Goal: Find specific page/section: Find specific page/section

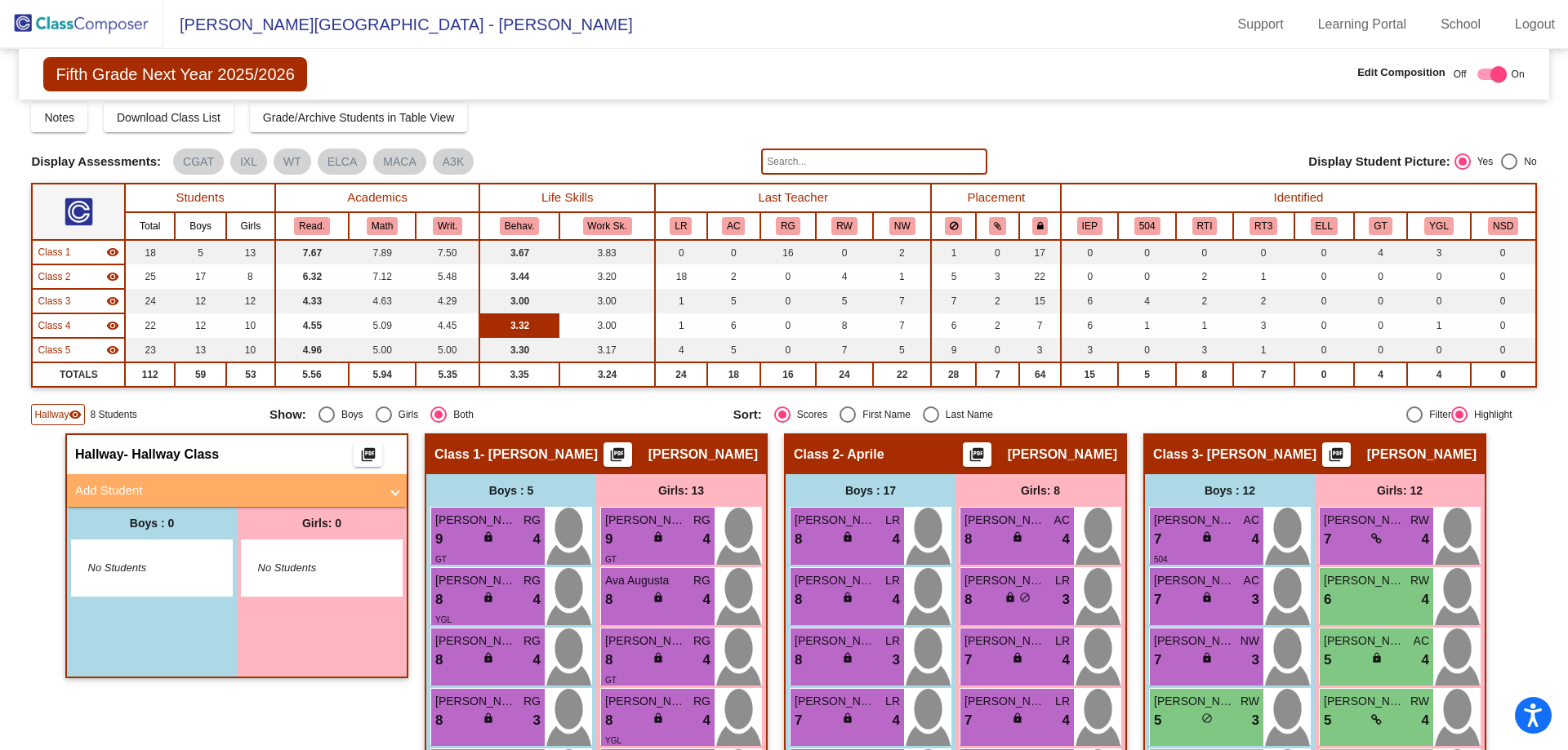
scroll to position [46, 0]
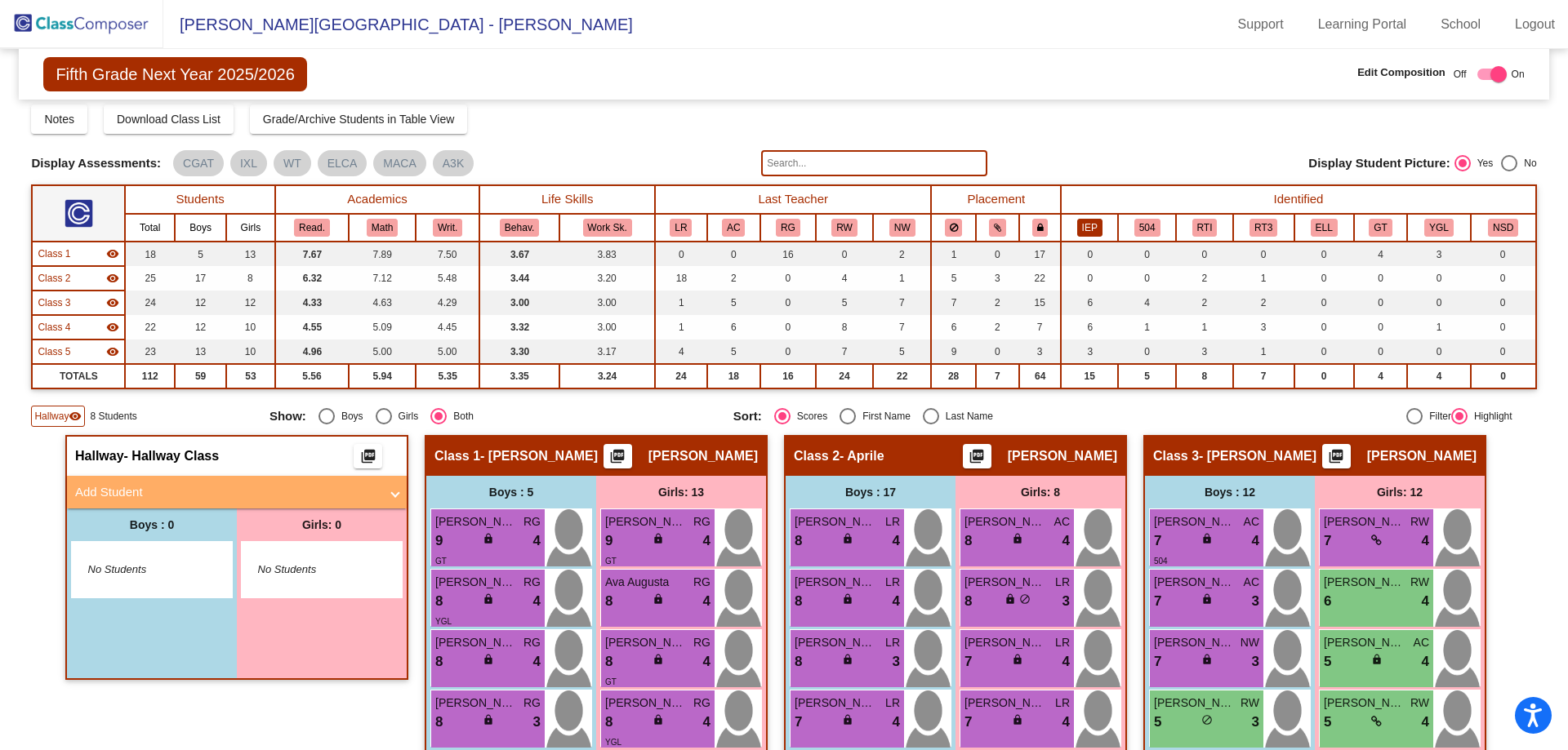
click at [1084, 226] on button "IEP" at bounding box center [1089, 228] width 26 height 18
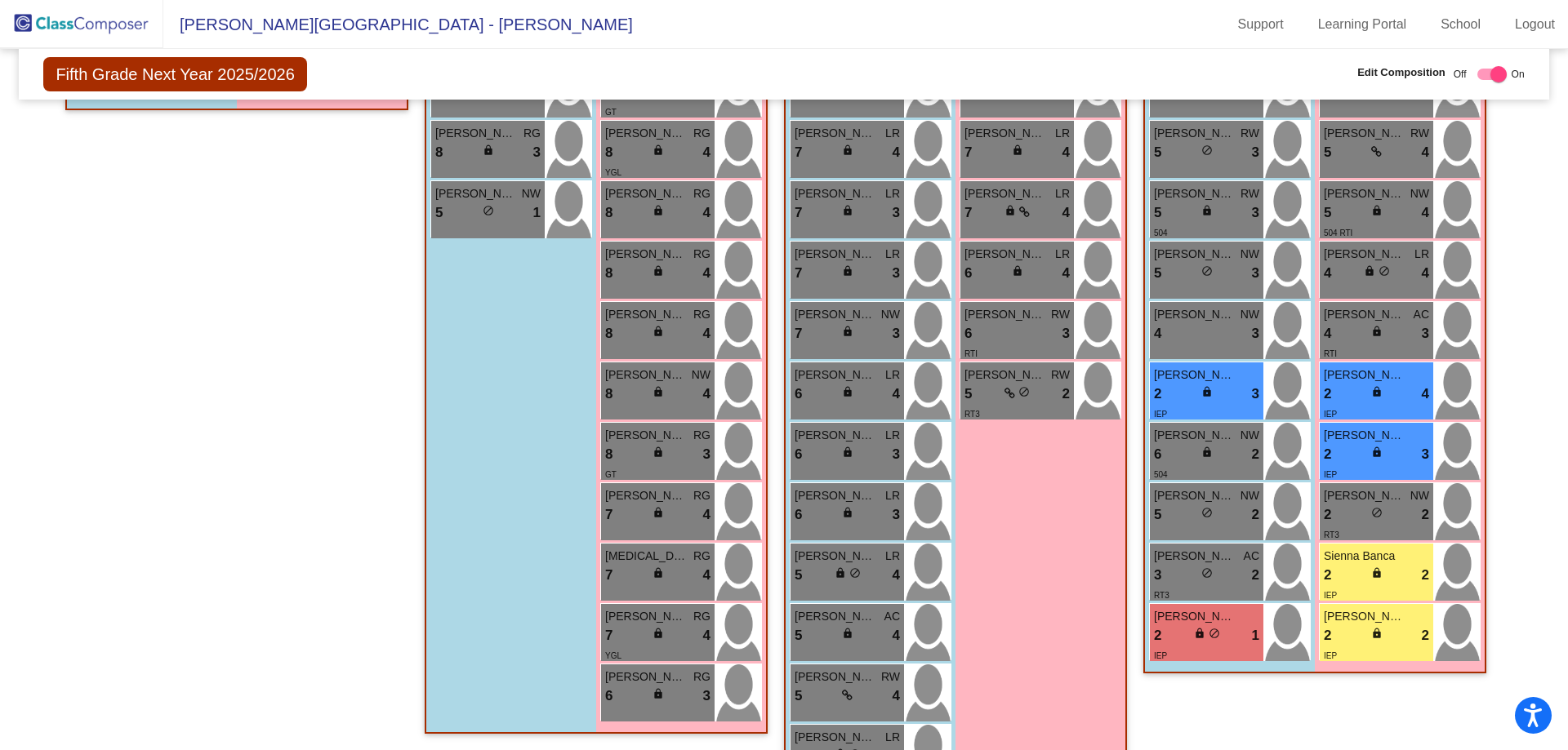
scroll to position [618, 0]
click at [1167, 651] on div "IEP" at bounding box center [1207, 654] width 106 height 17
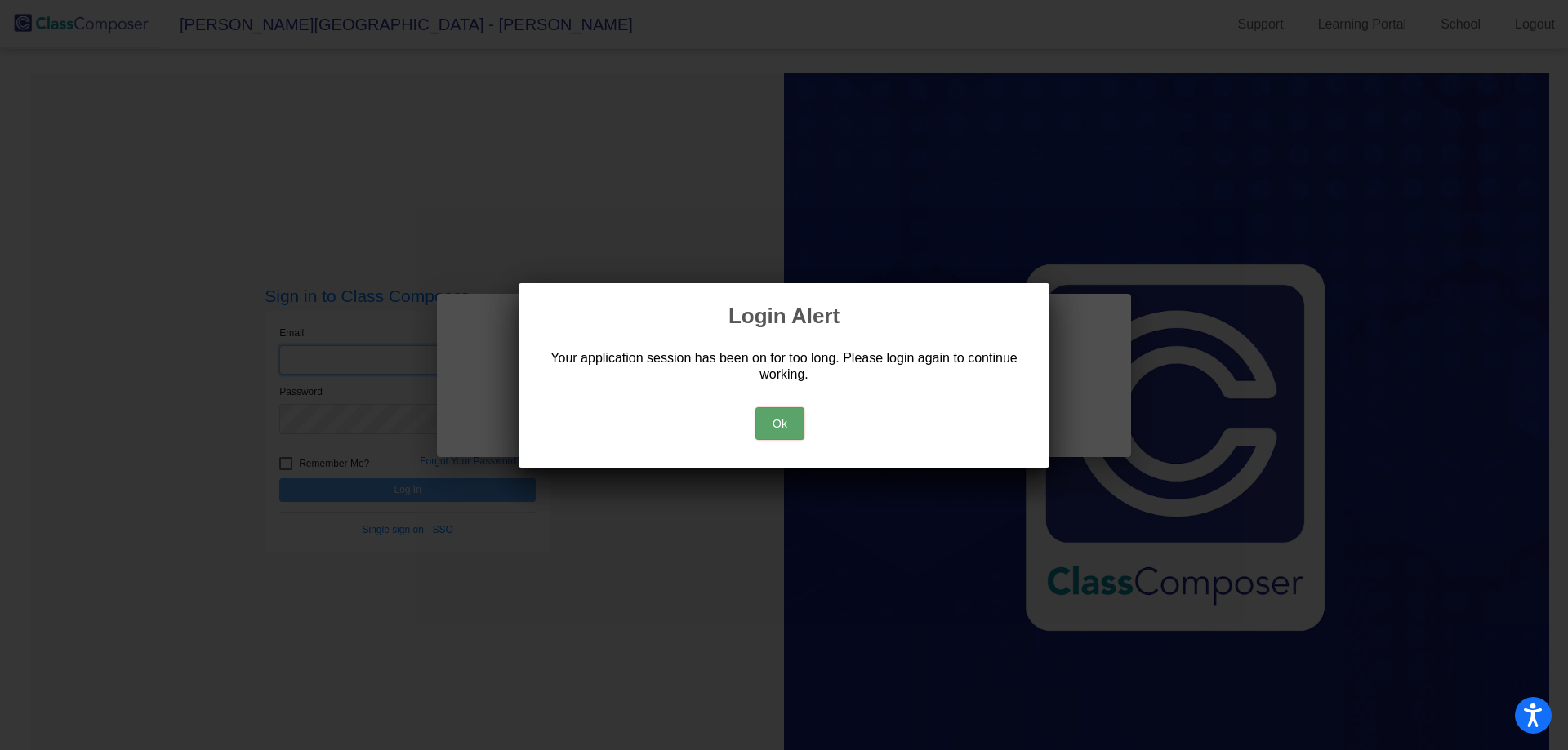
type input "[EMAIL_ADDRESS][DOMAIN_NAME]"
click at [785, 416] on button "Ok" at bounding box center [780, 424] width 49 height 32
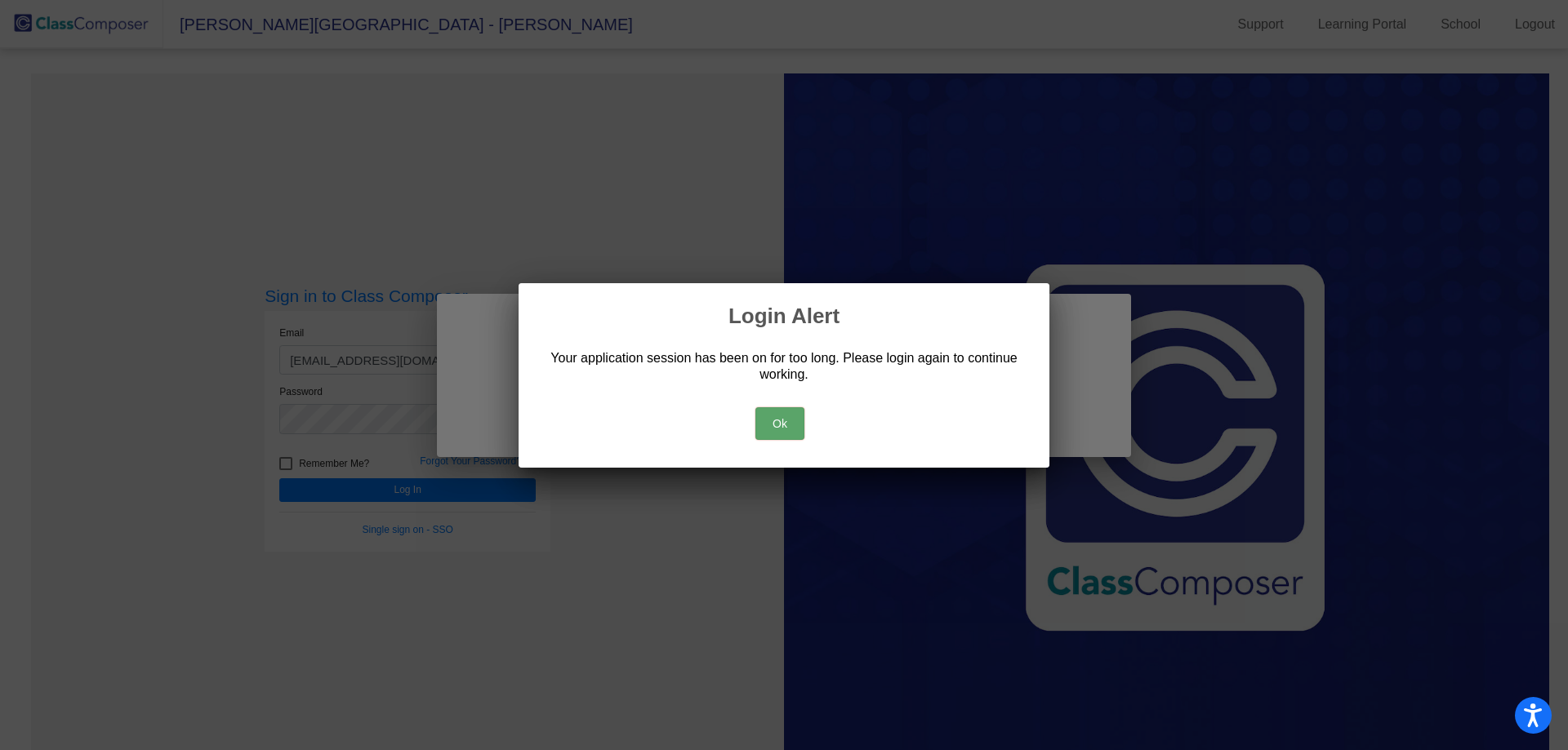
click at [794, 418] on button "Ok" at bounding box center [780, 424] width 49 height 32
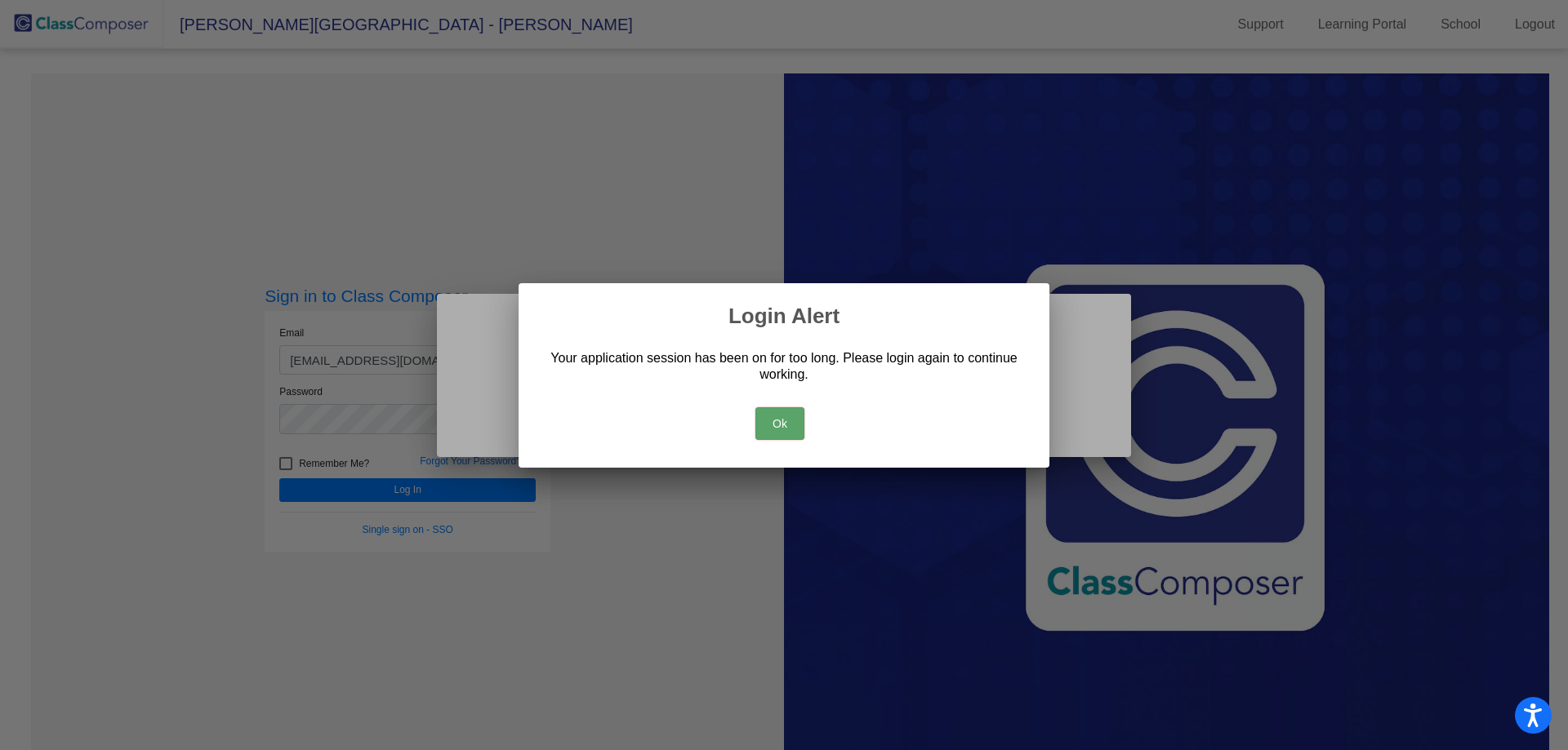
click at [789, 418] on button "Ok" at bounding box center [780, 424] width 49 height 32
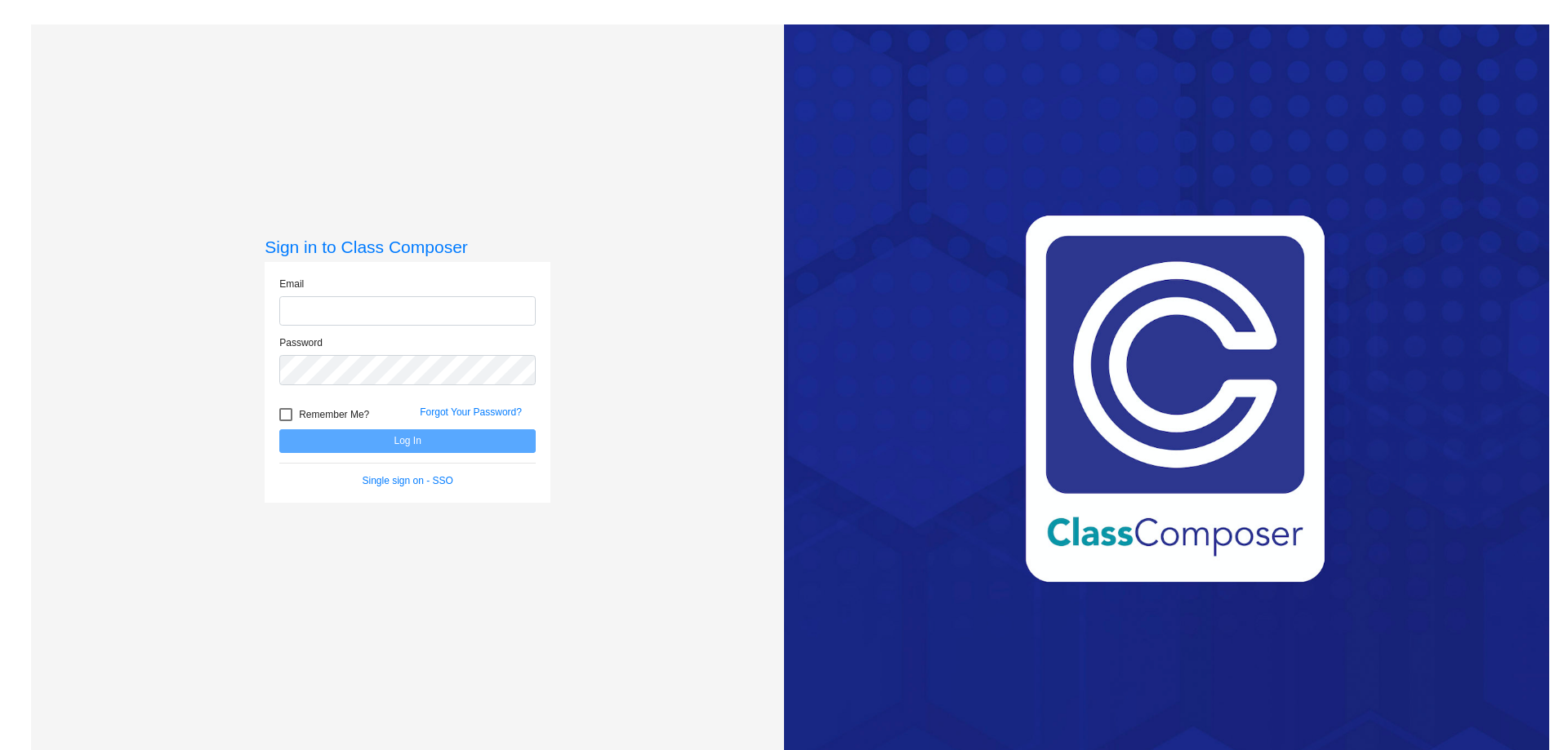
click at [312, 298] on input "email" at bounding box center [407, 312] width 256 height 30
type input "[EMAIL_ADDRESS][DOMAIN_NAME]"
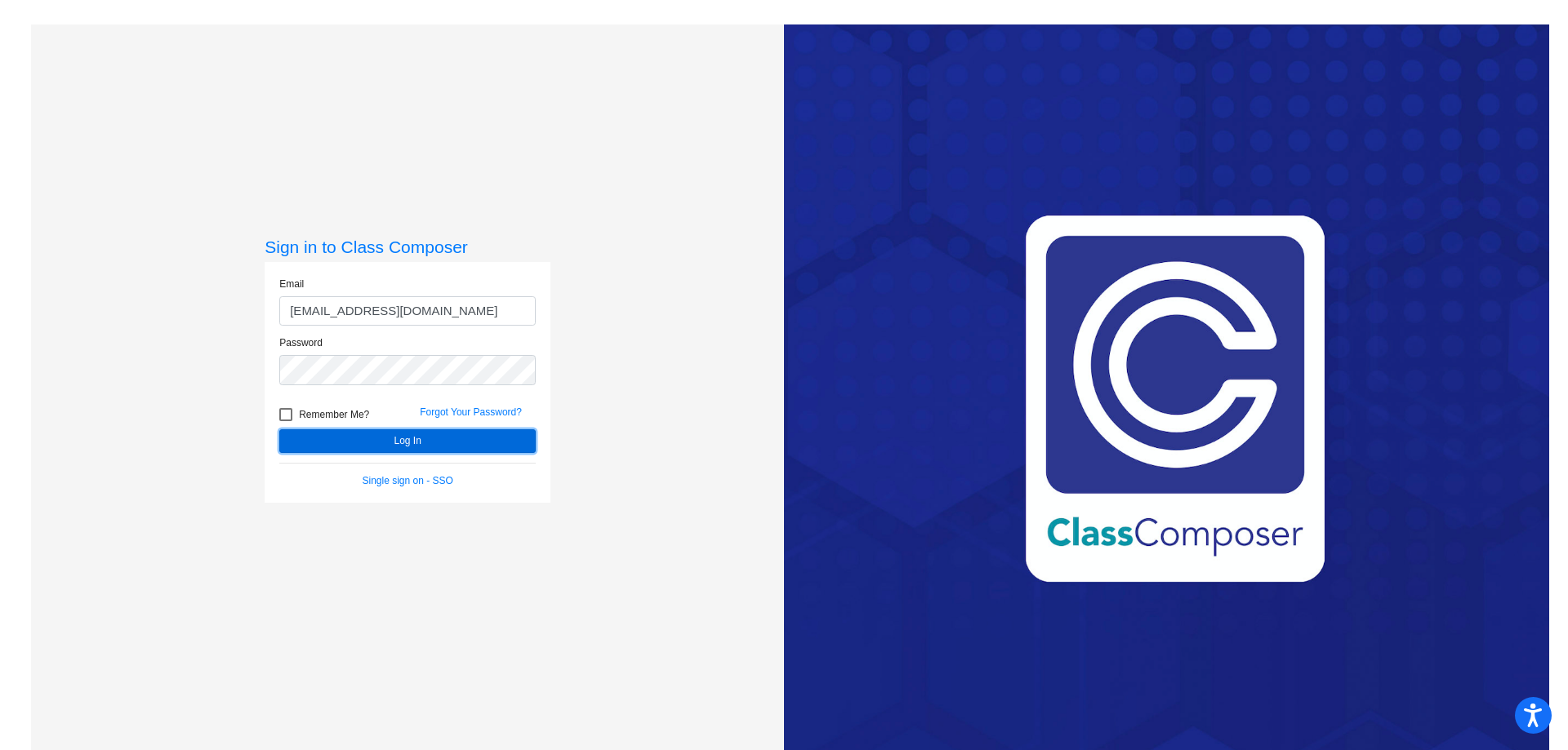
click at [399, 439] on button "Log In" at bounding box center [407, 441] width 256 height 24
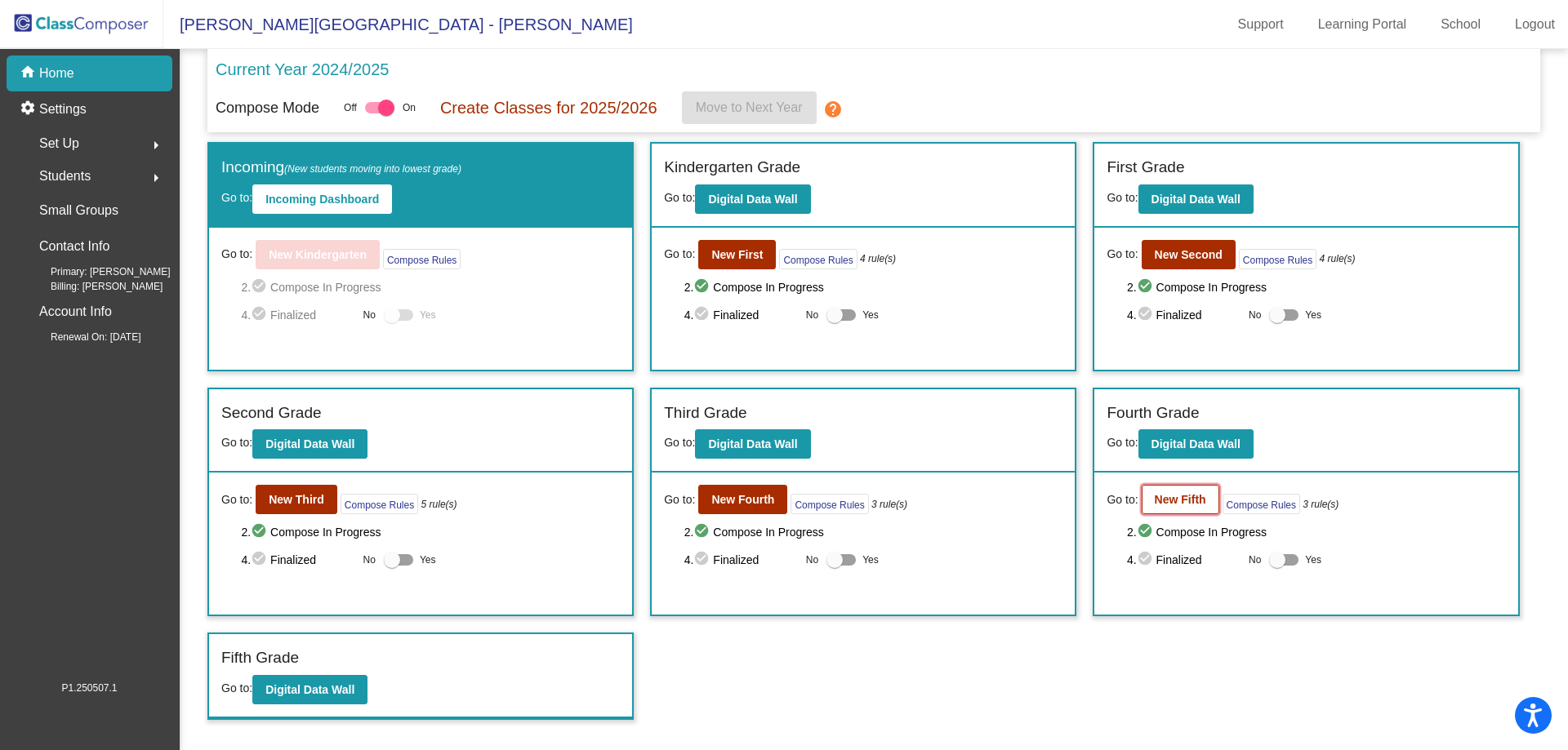
click at [1162, 501] on b "New Fifth" at bounding box center [1181, 500] width 51 height 13
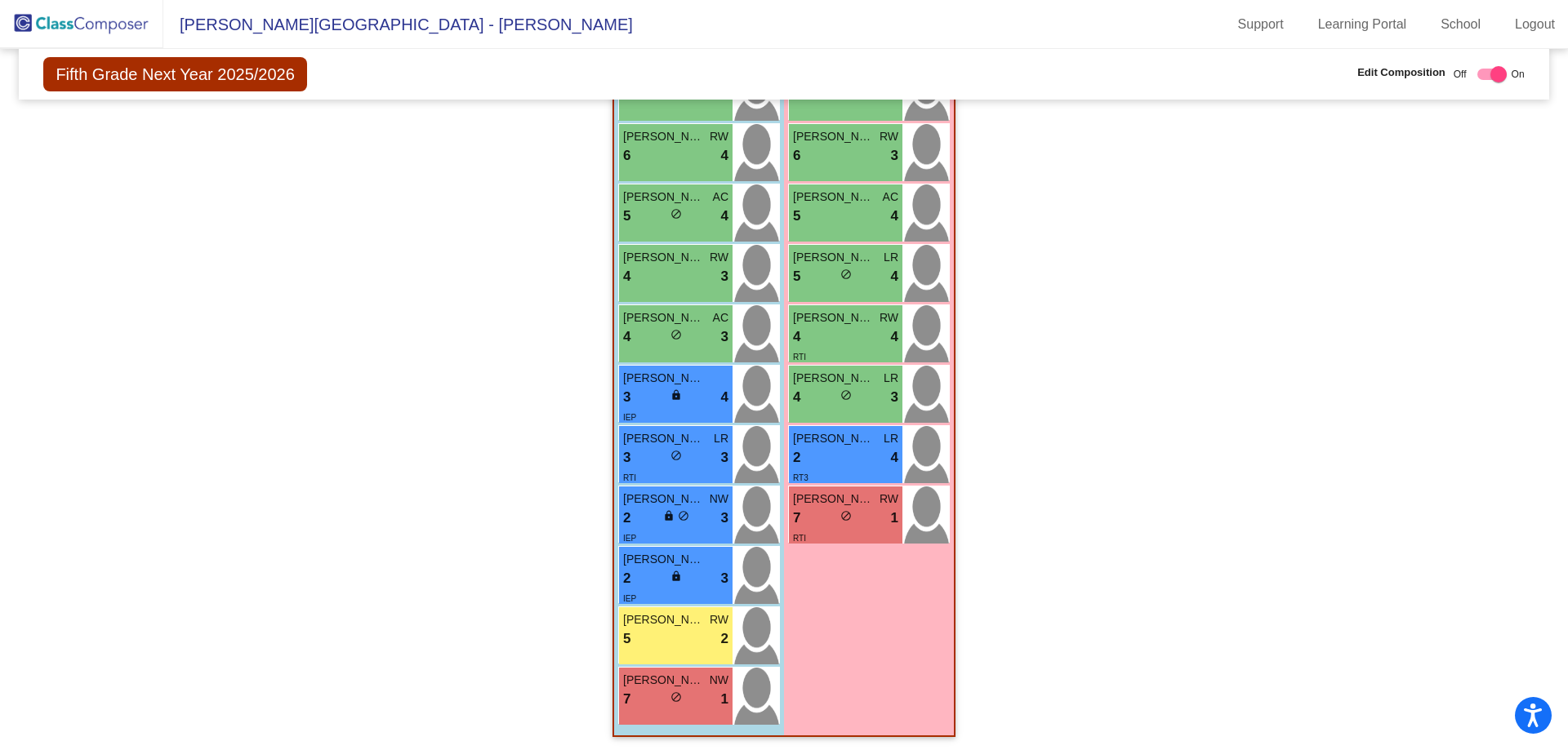
scroll to position [1743, 0]
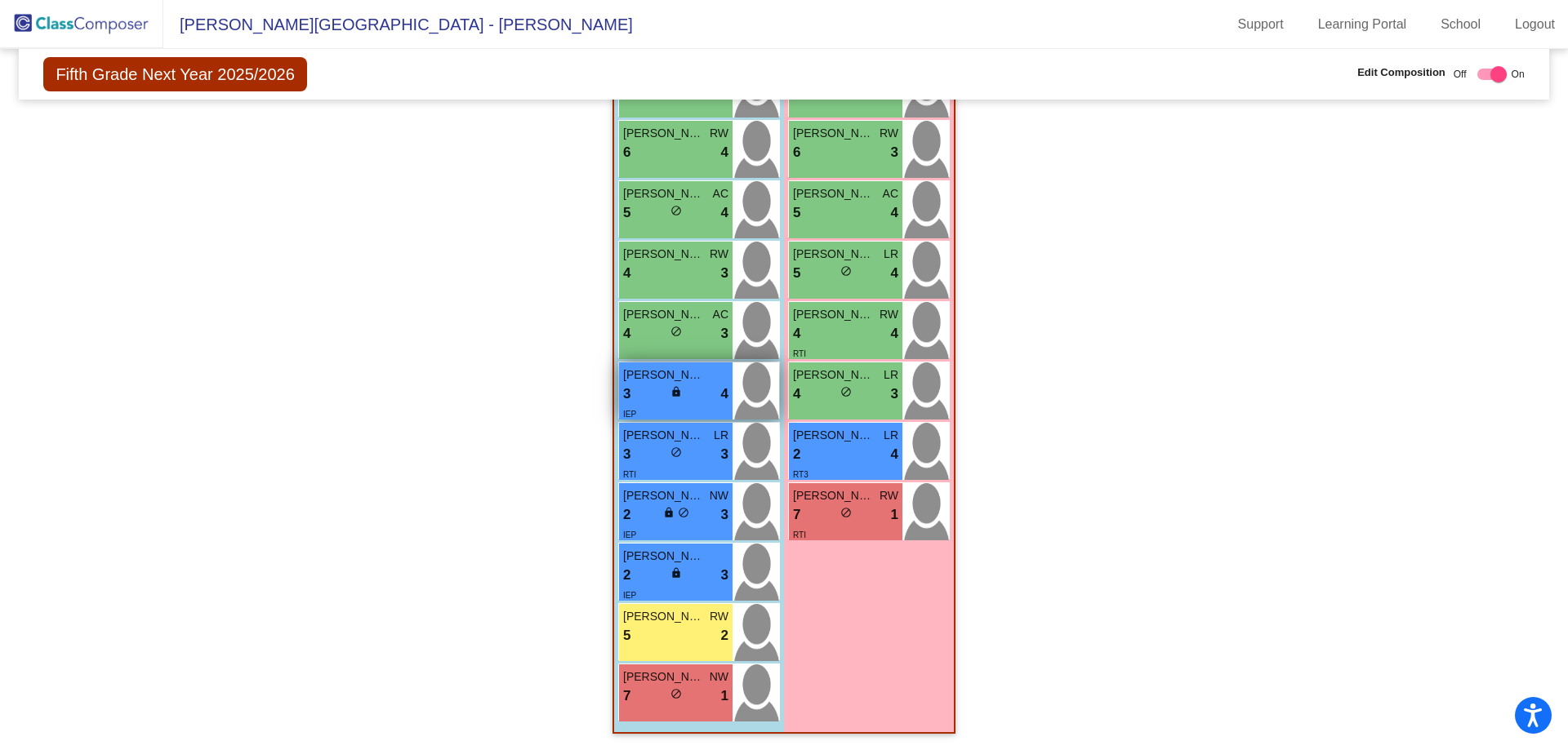
click at [678, 397] on div "3 lock do_not_disturb_alt 4" at bounding box center [676, 395] width 106 height 21
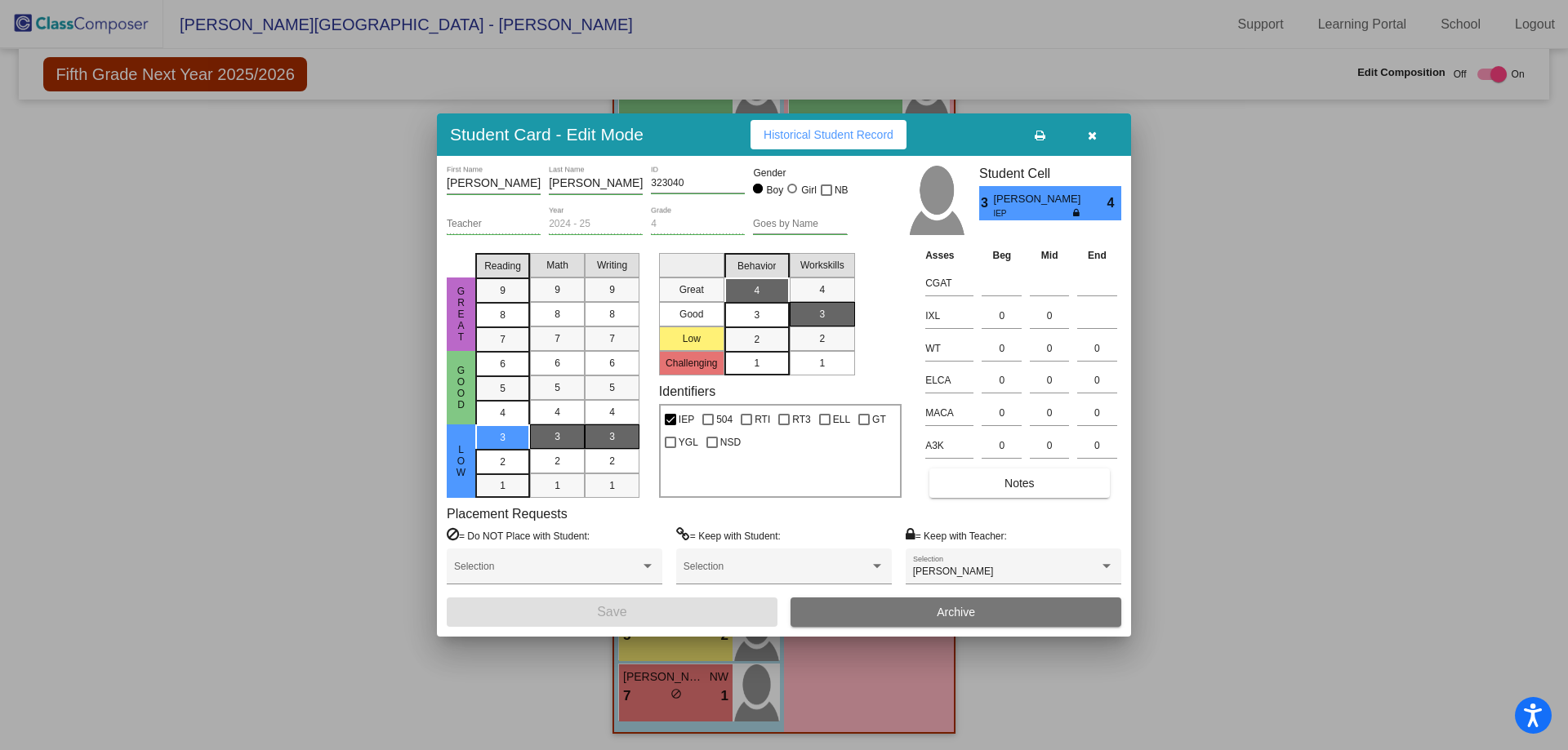
click at [1088, 134] on icon "button" at bounding box center [1091, 135] width 9 height 11
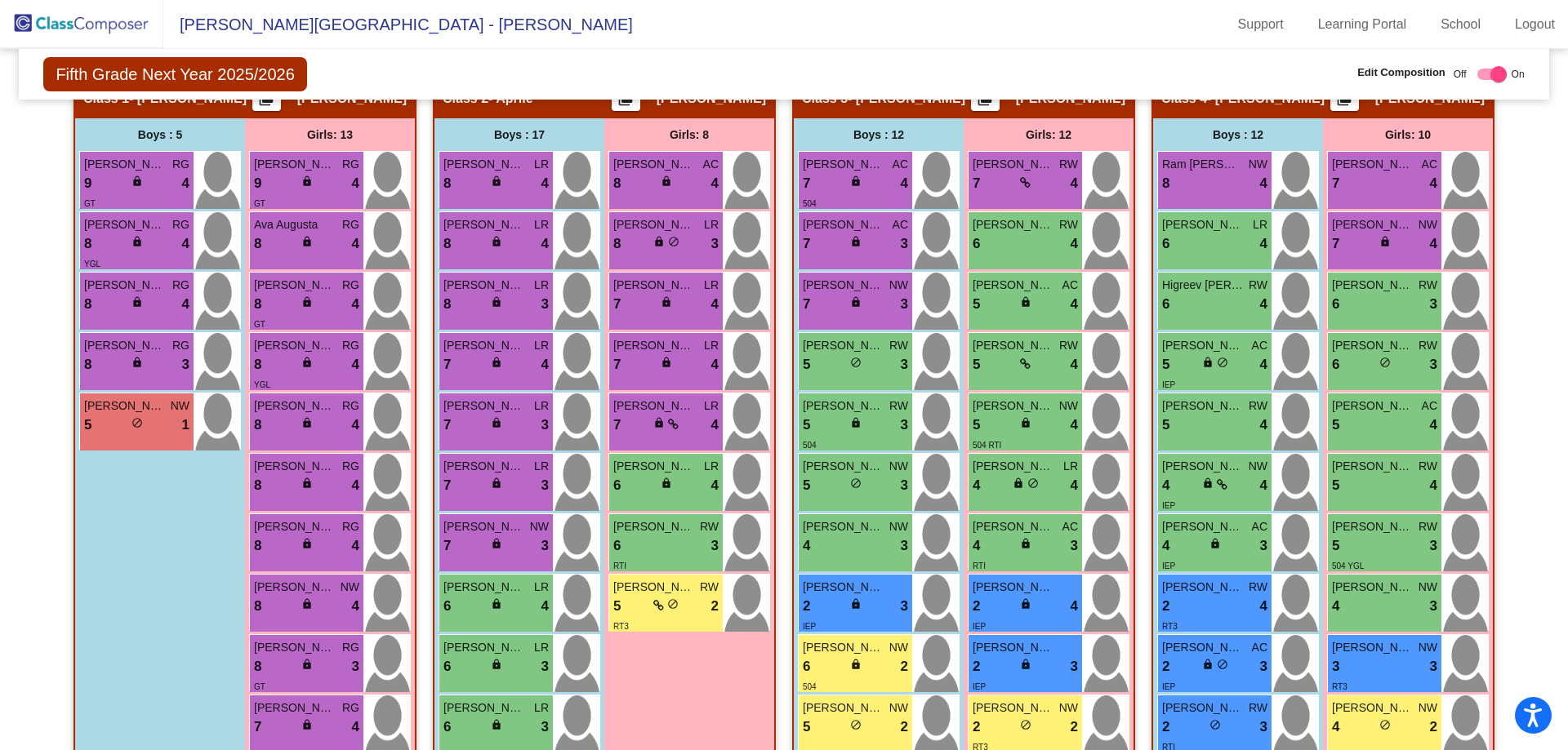
scroll to position [355, 0]
